Goal: Task Accomplishment & Management: Manage account settings

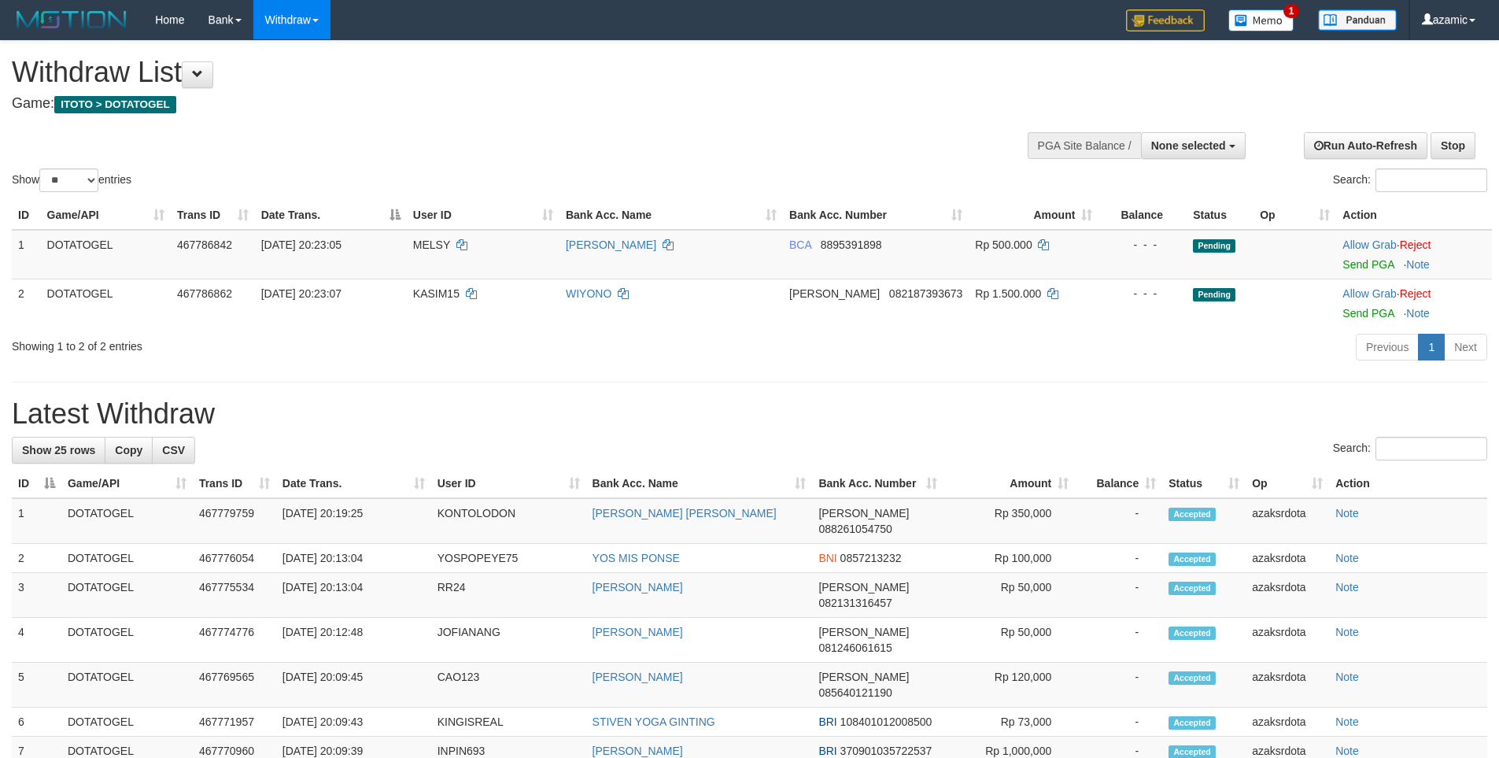
select select
select select "**"
click at [644, 164] on div "Show ** ** ** *** entries Search:" at bounding box center [749, 118] width 1499 height 154
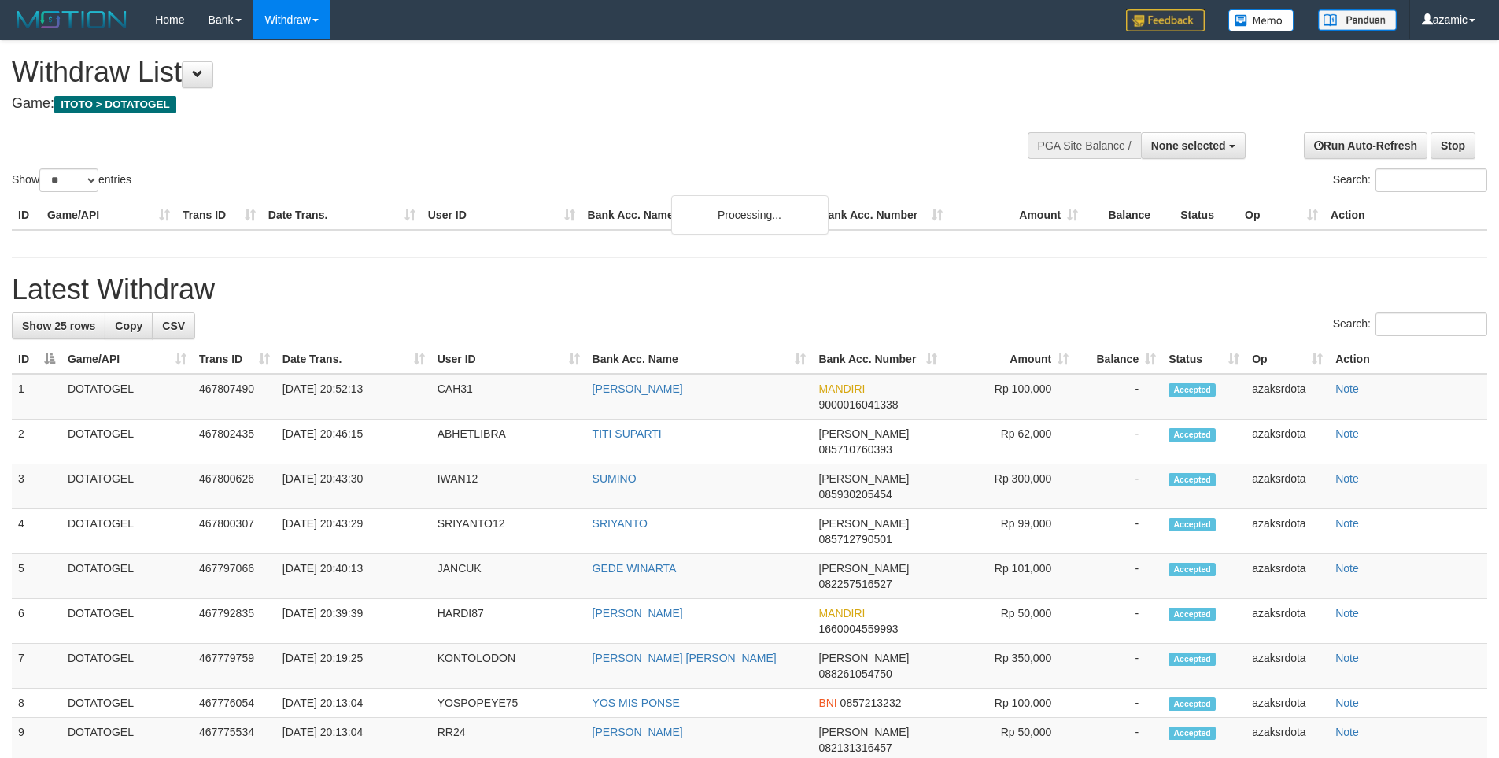
select select
select select "**"
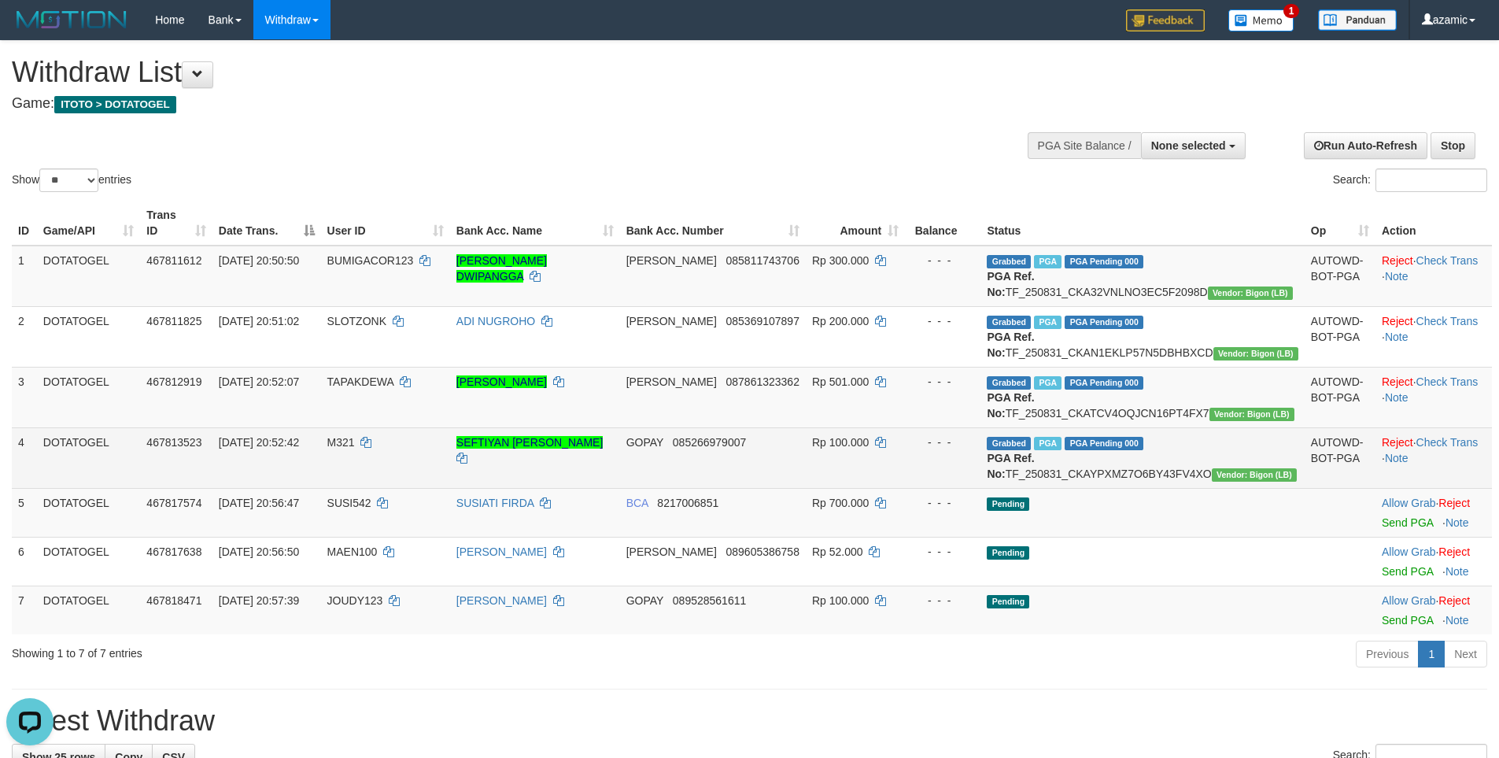
click at [806, 488] on td "GOPAY 085266979007" at bounding box center [713, 457] width 186 height 61
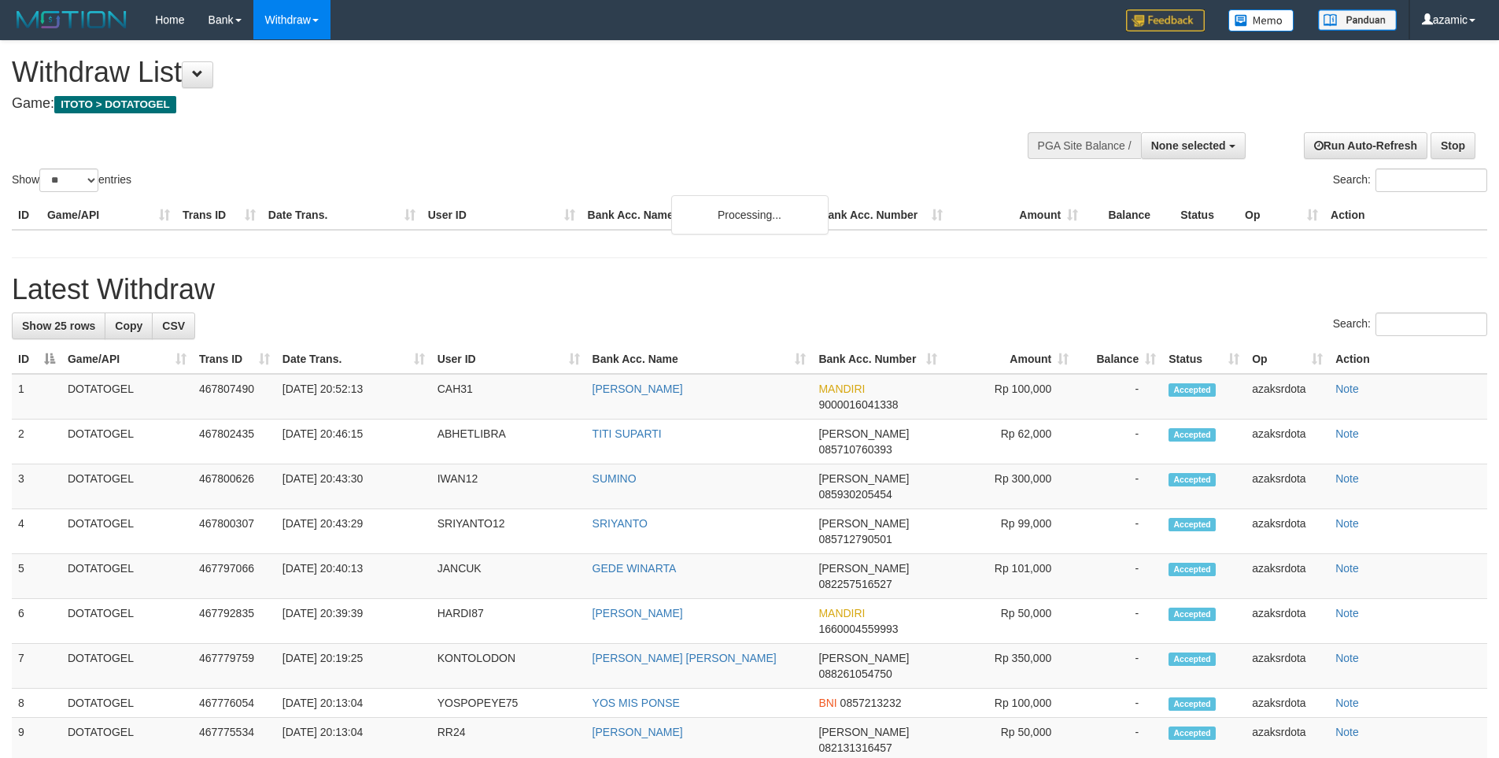
select select
select select "**"
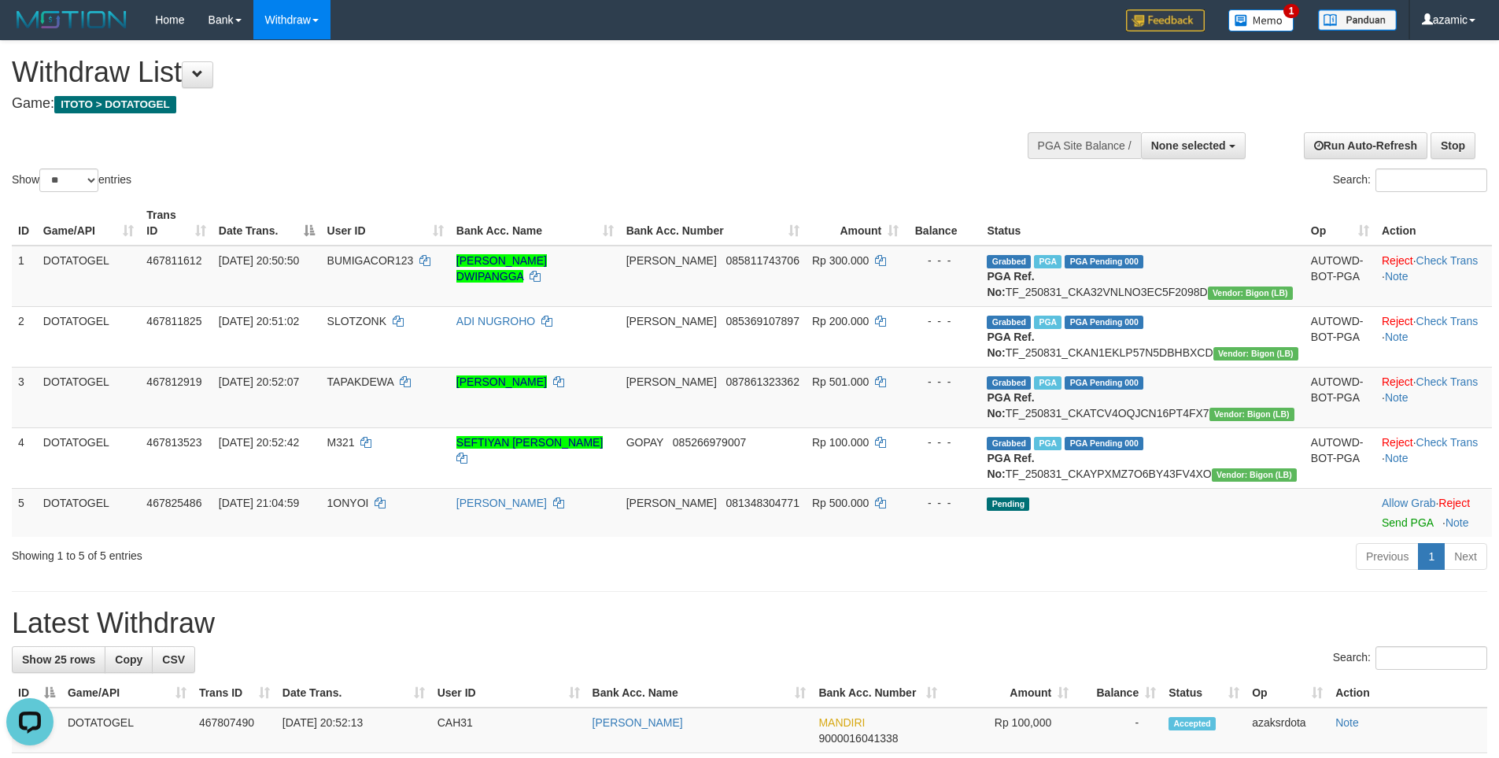
click at [1051, 271] on td "Grabbed PGA PGA Pending 000 PGA Ref. No: TF_250831_CKA32VNLNO3EC5F2098D Vendor:…" at bounding box center [1142, 276] width 323 height 61
click at [1071, 274] on td "Grabbed PGA PGA Pending 000 PGA Ref. No: TF_250831_CKA32VNLNO3EC5F2098D Vendor:…" at bounding box center [1142, 276] width 323 height 61
click at [1181, 275] on td "Grabbed PGA PGA Pending 000 PGA Ref. No: TF_250831_CKA32VNLNO3EC5F2098D Vendor:…" at bounding box center [1142, 276] width 323 height 61
copy td "TF_250831_CKA32VNLNO3EC5F2098D"
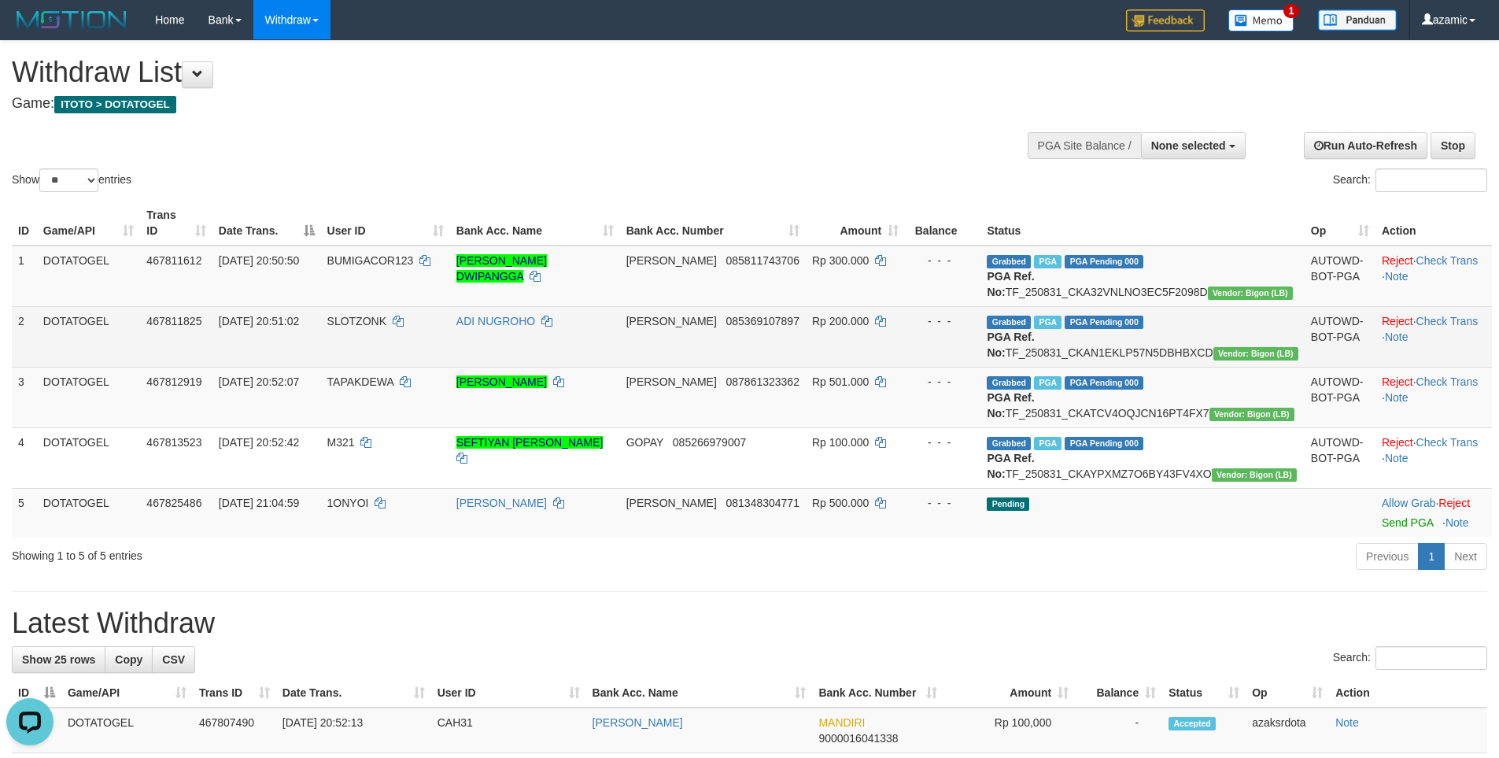
click at [1060, 354] on td "Grabbed PGA PGA Pending 000 PGA Ref. No: TF_250831_CKAN1EKLP57N5DBHBXCD Vendor:…" at bounding box center [1142, 336] width 323 height 61
drag, startPoint x: 1060, startPoint y: 354, endPoint x: 1205, endPoint y: 354, distance: 144.8
click at [1062, 354] on td "Grabbed PGA PGA Pending 000 PGA Ref. No: TF_250831_CKAN1EKLP57N5DBHBXCD Vendor:…" at bounding box center [1142, 336] width 323 height 61
copy td "TF_250831_CKAN1EKLP57N5DBHBXCD"
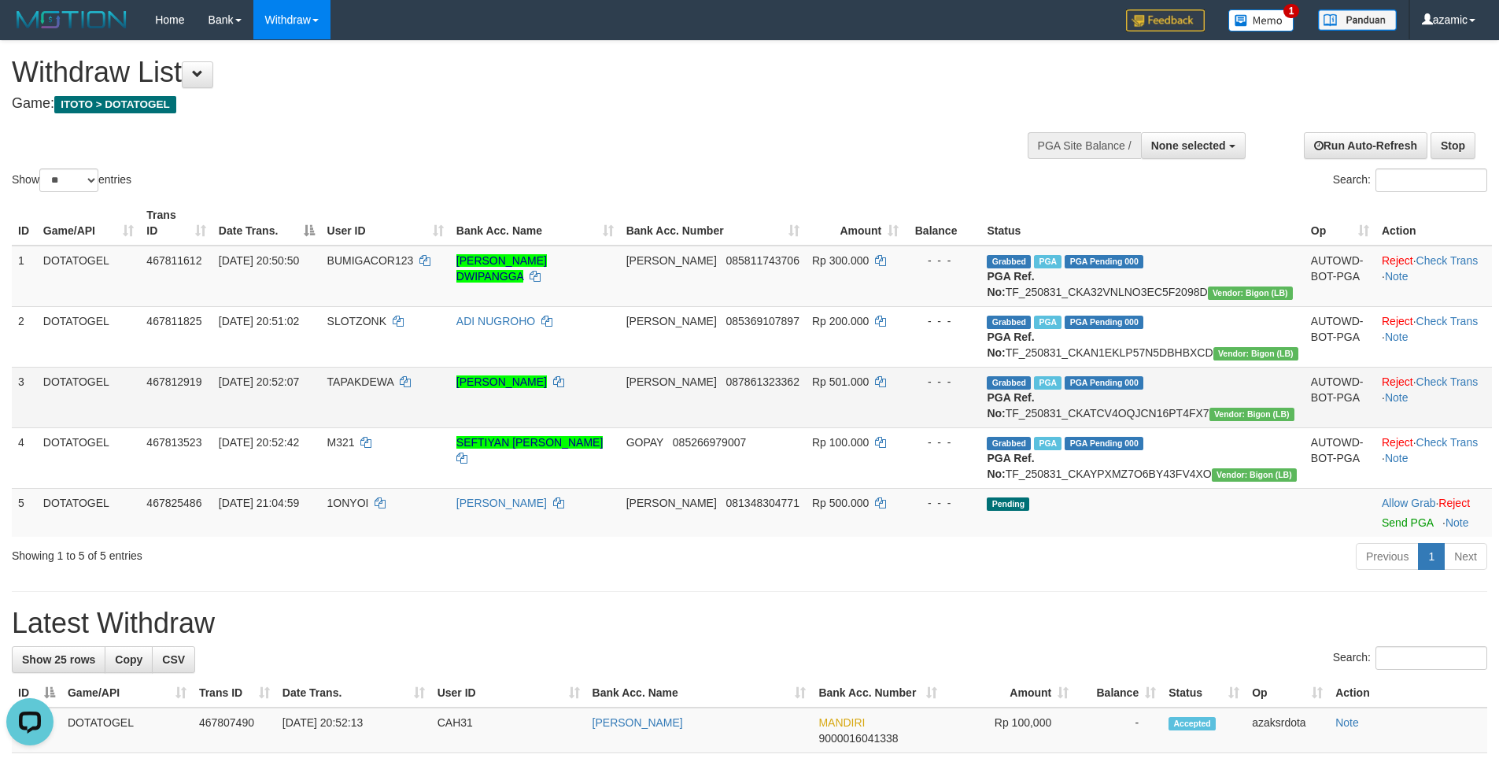
click at [1054, 427] on td "Grabbed PGA PGA Pending 000 PGA Ref. No: TF_250831_CKATCV4OQJCN16PT4FX7 Vendor:…" at bounding box center [1142, 397] width 323 height 61
click at [1058, 427] on td "Grabbed PGA PGA Pending 000 PGA Ref. No: TF_250831_CKATCV4OQJCN16PT4FX7 Vendor:…" at bounding box center [1142, 397] width 323 height 61
copy td "TF_250831_CKATCV4OQJCN16PT4FX7"
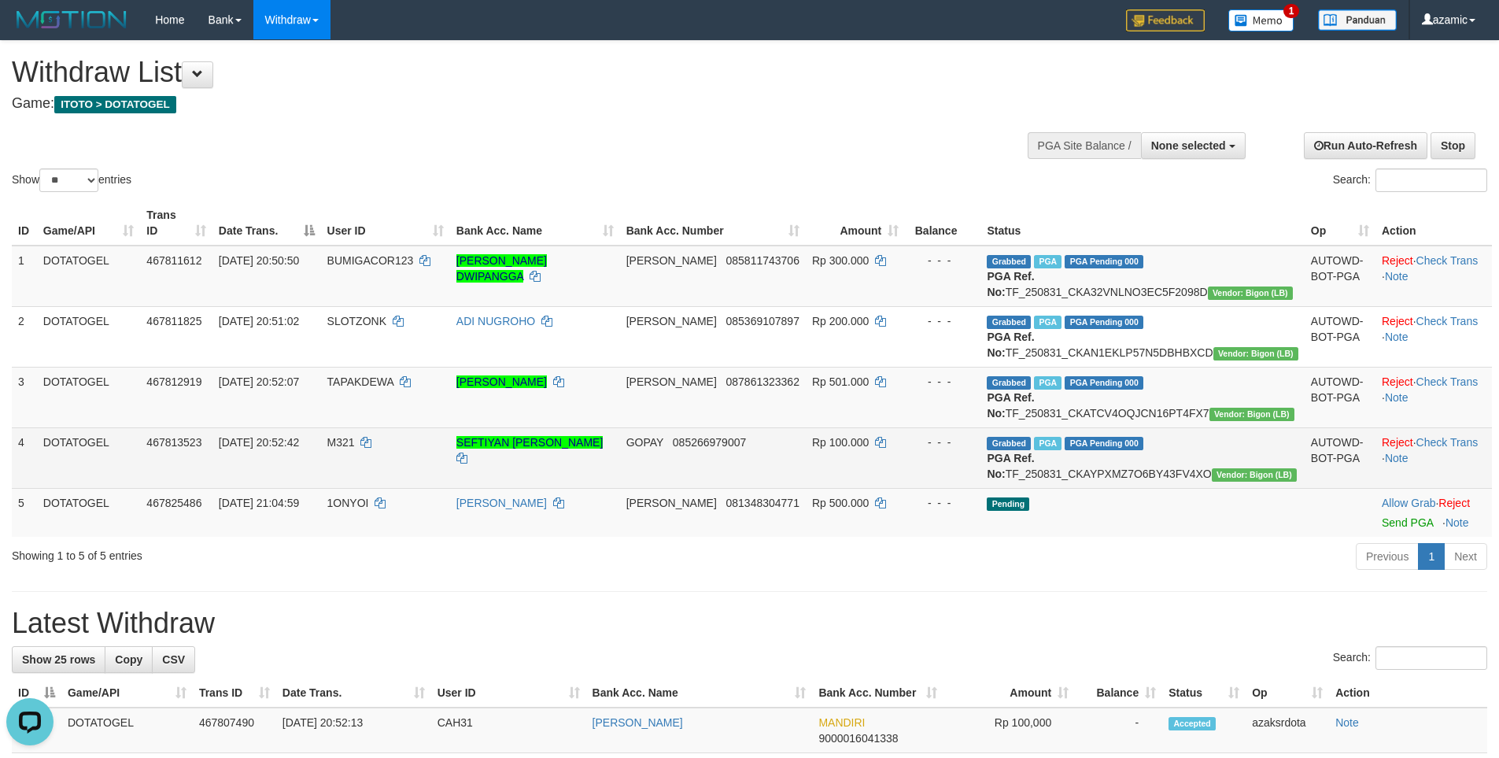
click at [1051, 488] on td "Grabbed PGA PGA Pending 000 PGA Ref. No: TF_250831_CKAYPXMZ7O6BY43FV4XO Vendor:…" at bounding box center [1142, 457] width 323 height 61
copy td "TF_250831_CKAYPXMZ7O6BY43FV4XO"
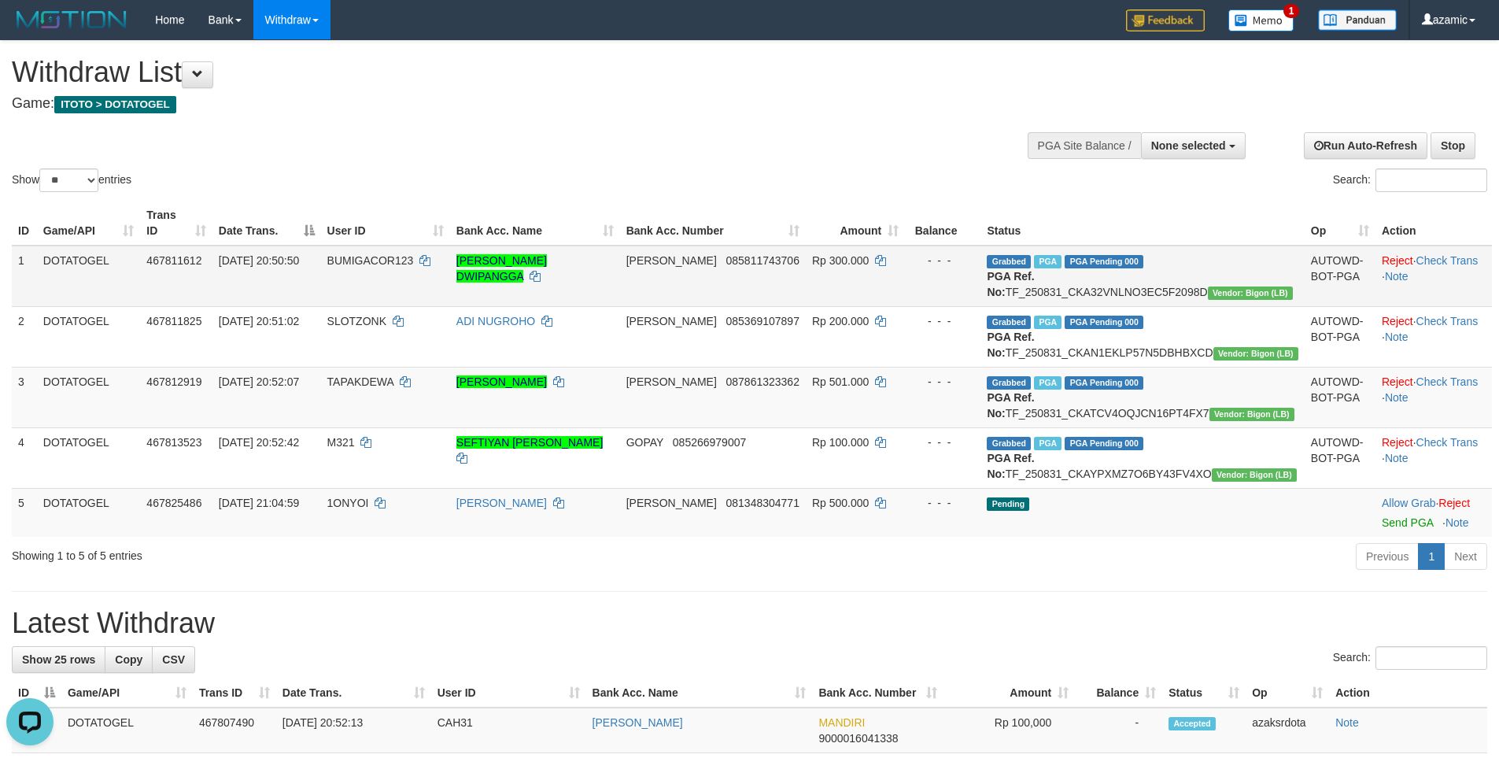
click at [236, 254] on span "[DATE] 20:50:50" at bounding box center [259, 260] width 80 height 13
drag, startPoint x: 236, startPoint y: 242, endPoint x: 319, endPoint y: 238, distance: 83.5
click at [240, 254] on span "[DATE] 20:50:50" at bounding box center [259, 260] width 80 height 13
click at [299, 254] on span "[DATE] 20:50:50" at bounding box center [259, 260] width 80 height 13
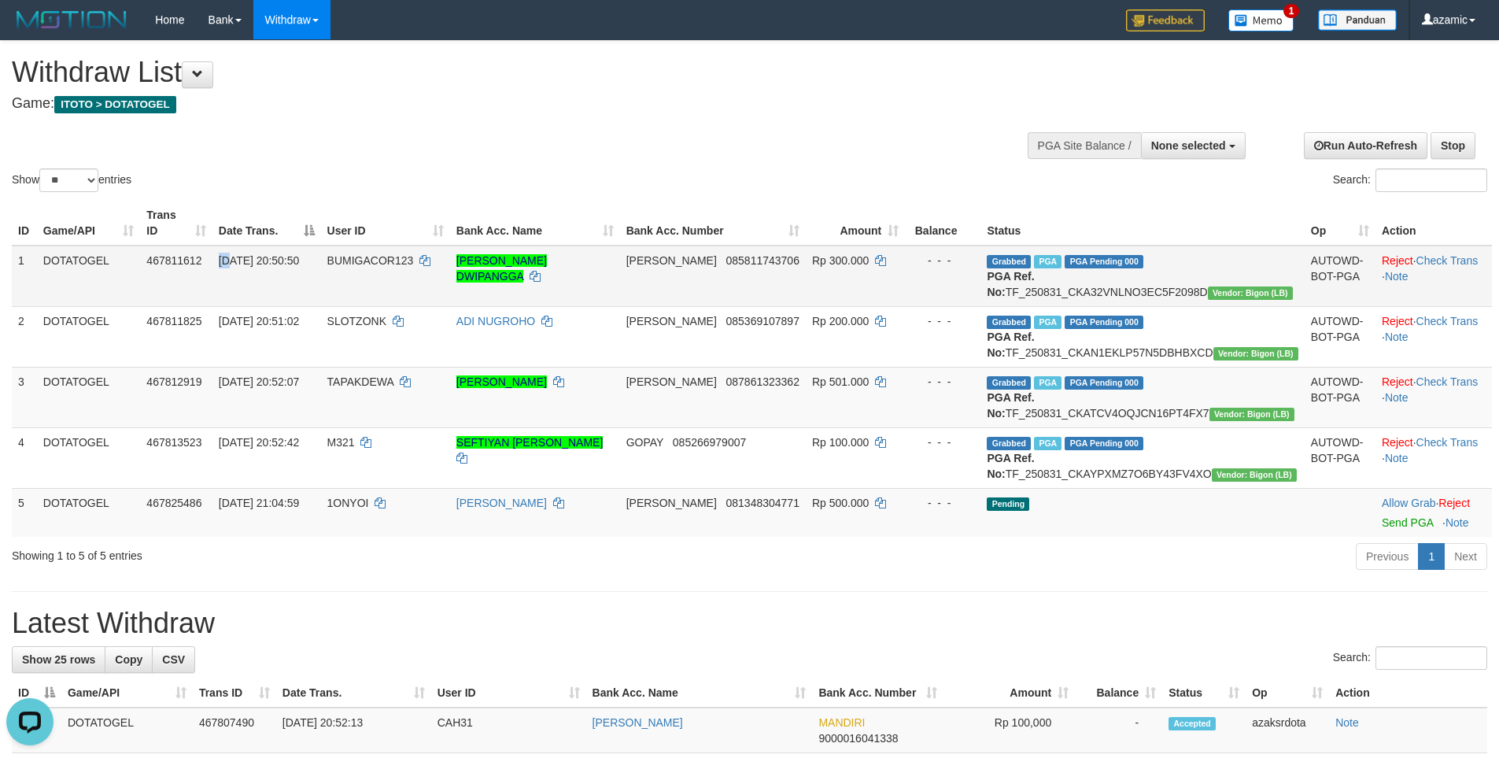
copy span "[DATE] 20:50:50"
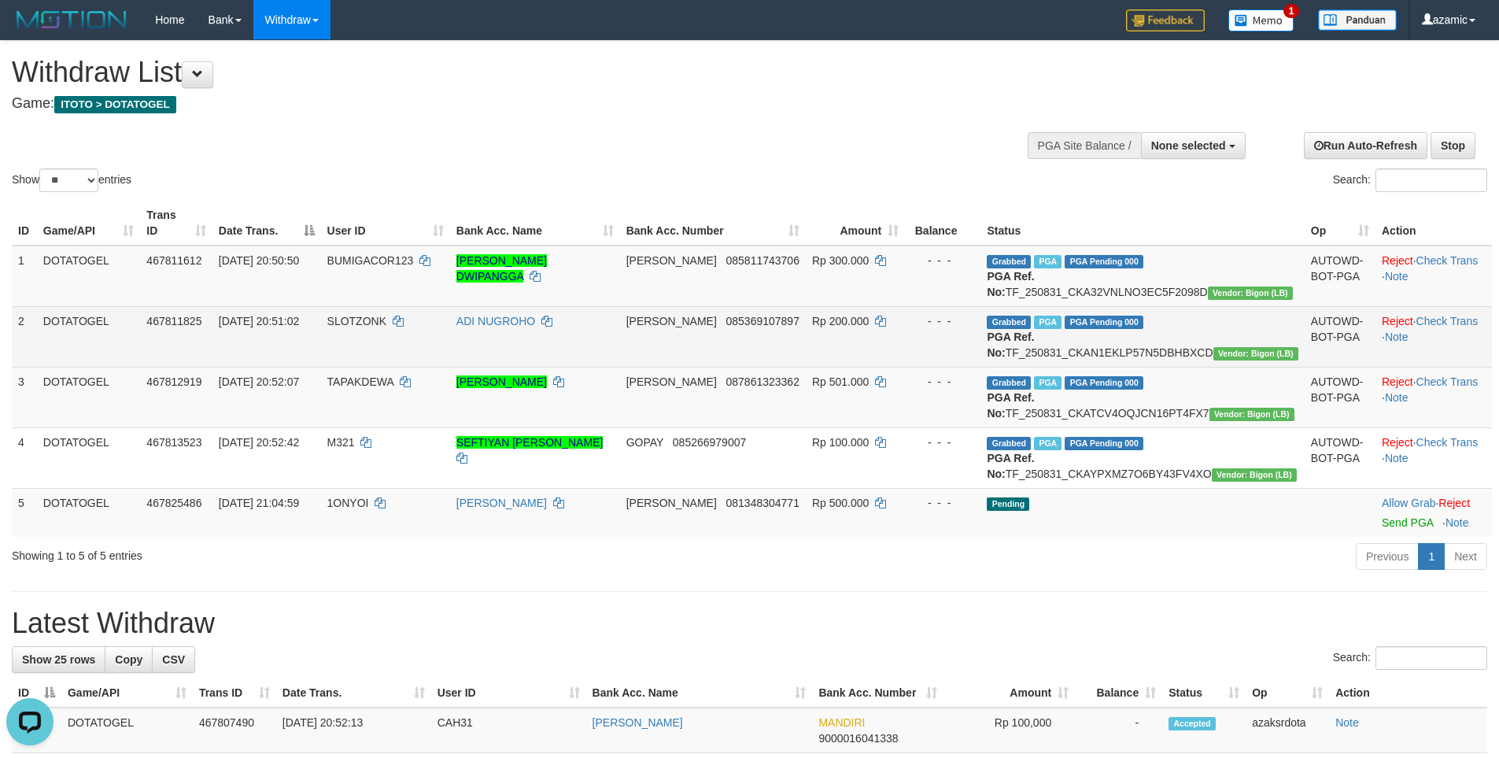
click at [242, 318] on span "[DATE] 20:51:02" at bounding box center [259, 321] width 80 height 13
click at [240, 319] on span "[DATE] 20:51:02" at bounding box center [259, 321] width 80 height 13
click at [375, 319] on span "SLOTZONK" at bounding box center [356, 321] width 59 height 13
click at [321, 319] on td "[DATE] 20:51:02" at bounding box center [266, 336] width 109 height 61
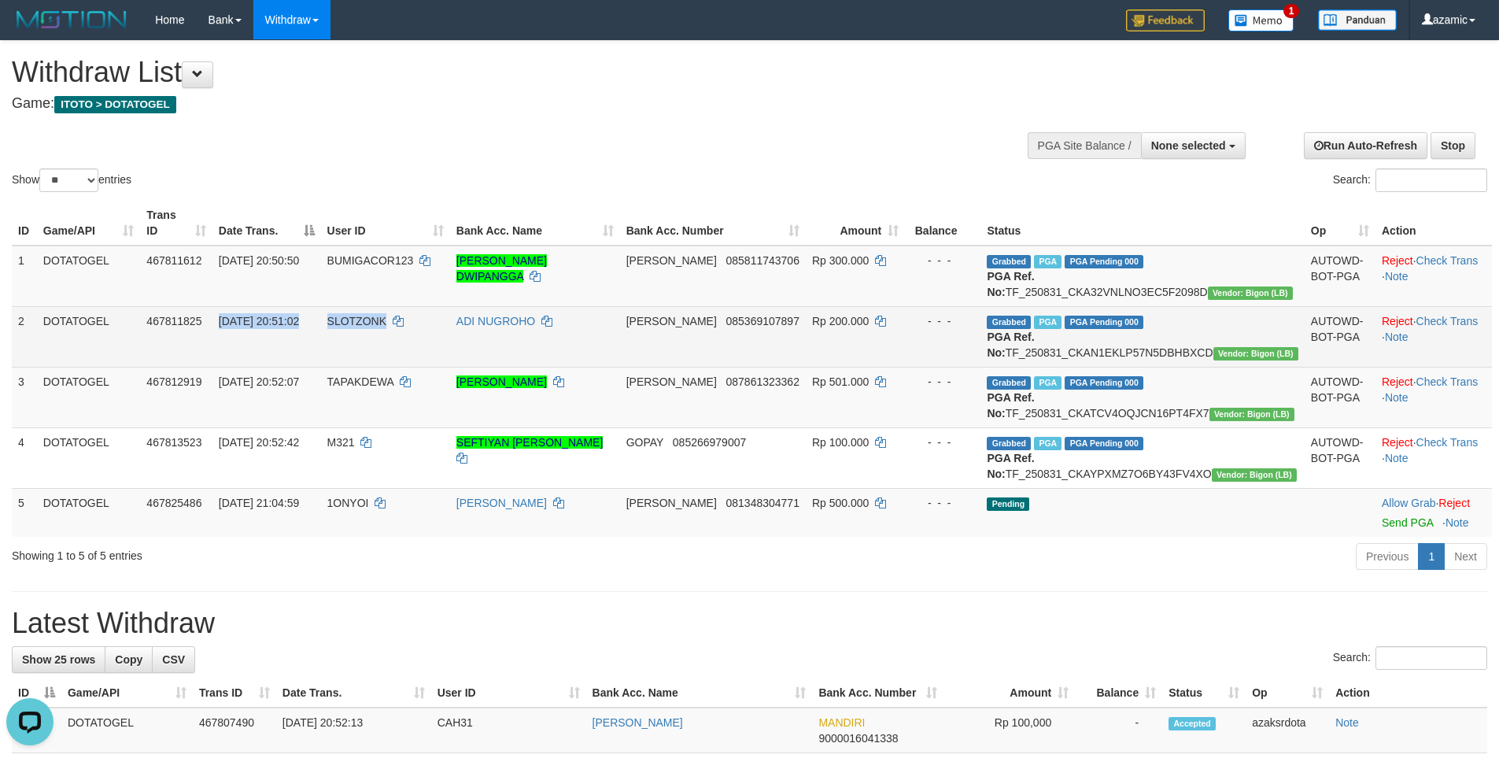
copy span "[DATE] 20:51:02"
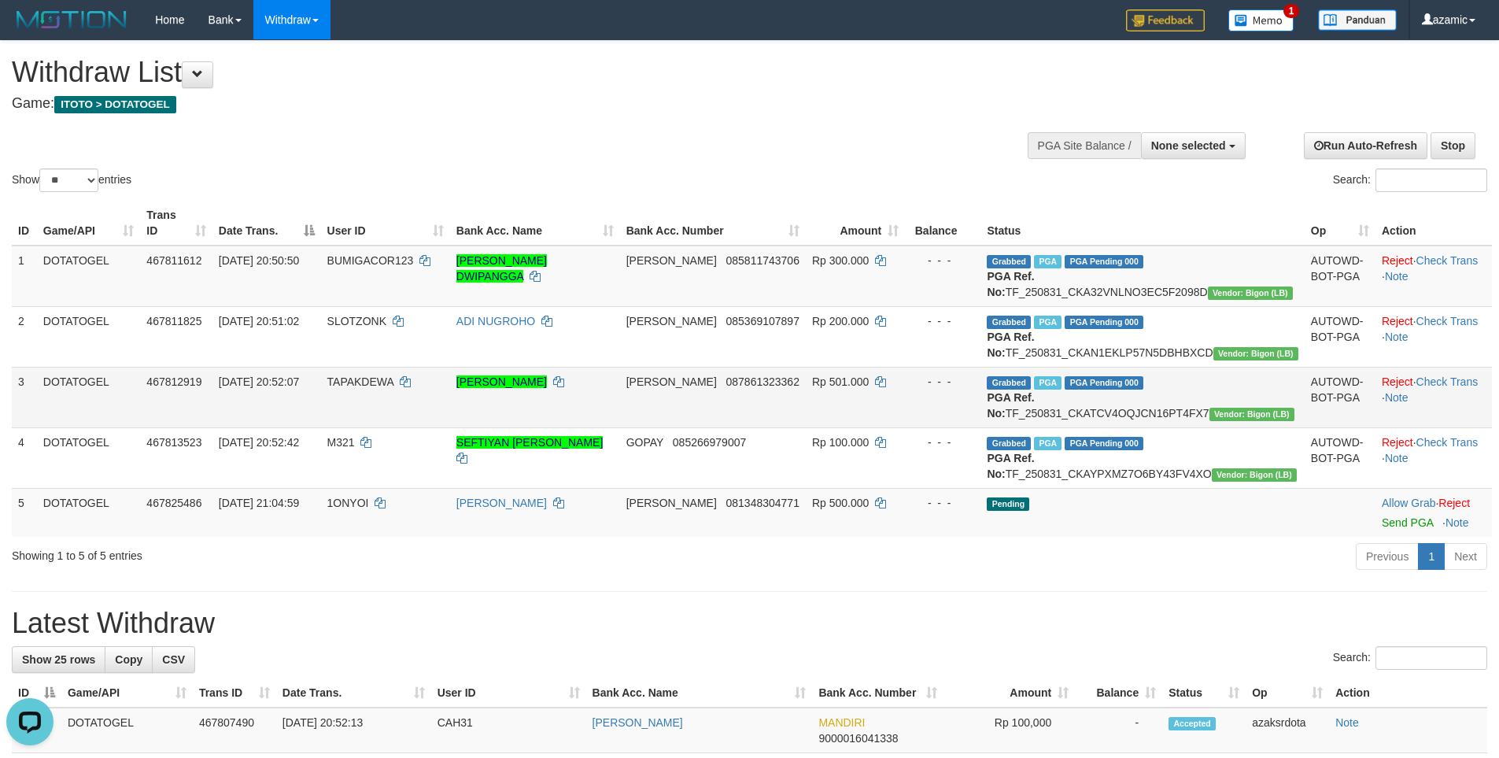
click at [240, 388] on span "[DATE] 20:52:07" at bounding box center [259, 381] width 80 height 13
click at [321, 395] on td "[DATE] 20:52:07" at bounding box center [266, 397] width 109 height 61
copy span "[DATE] 20:52:07"
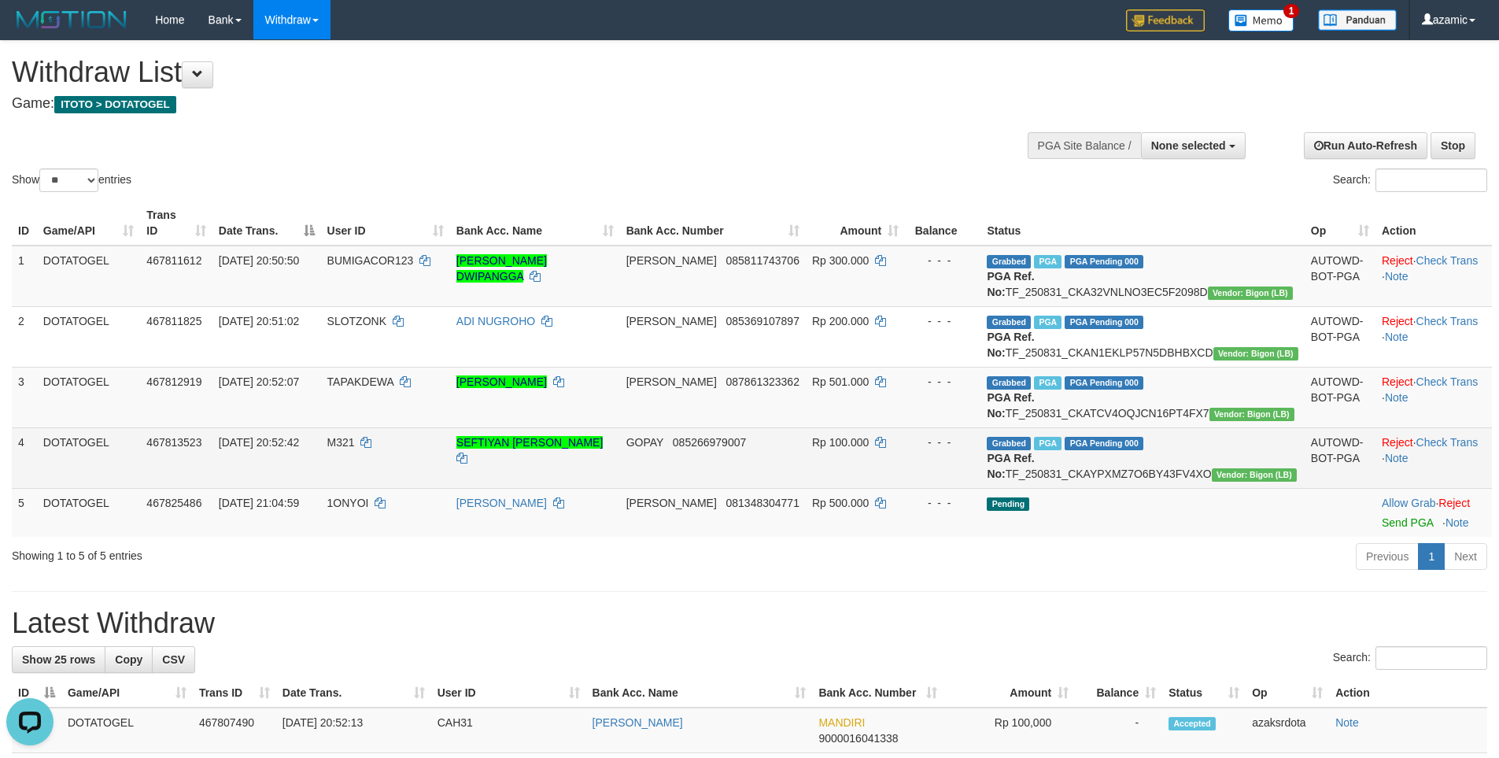
click at [212, 475] on td "467813523" at bounding box center [176, 457] width 72 height 61
click at [240, 449] on span "[DATE] 20:52:42" at bounding box center [259, 442] width 80 height 13
drag, startPoint x: 240, startPoint y: 471, endPoint x: 346, endPoint y: 468, distance: 106.3
click at [238, 449] on span "[DATE] 20:52:42" at bounding box center [259, 442] width 80 height 13
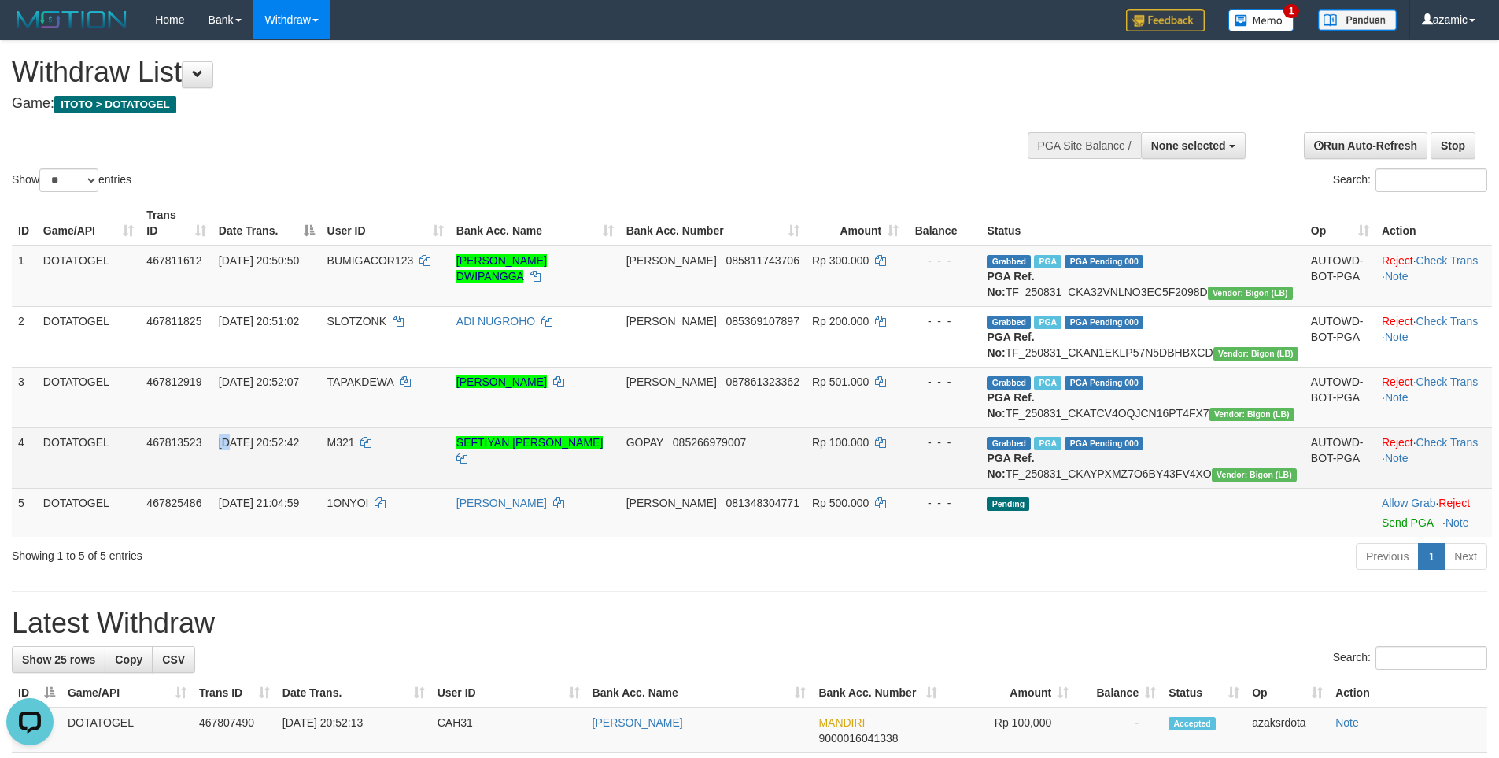
click at [321, 468] on td "[DATE] 20:52:42" at bounding box center [266, 457] width 109 height 61
copy span "[DATE] 20:52:42"
